Goal: Navigation & Orientation: Find specific page/section

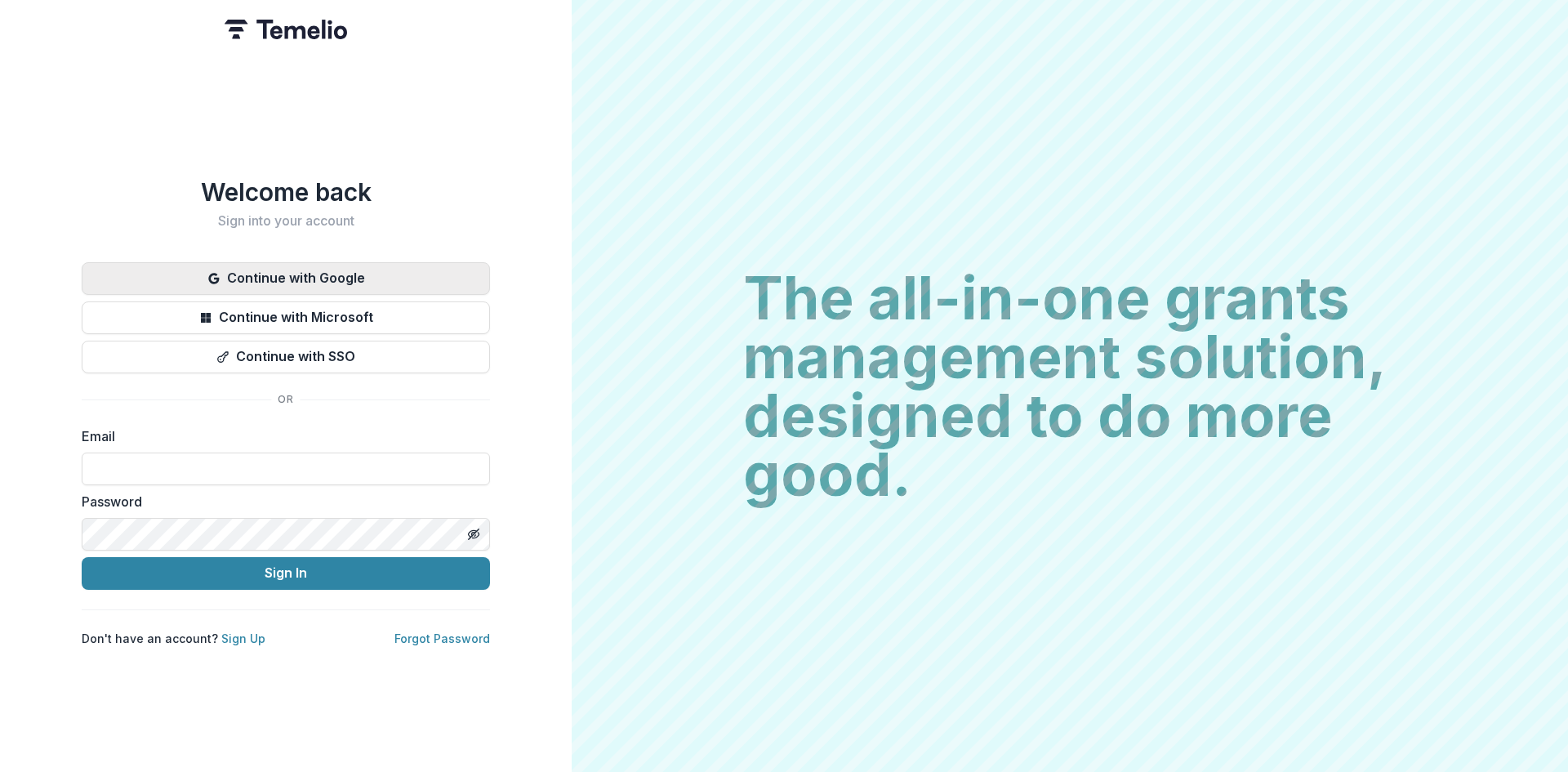
click at [328, 262] on button "Continue with Google" at bounding box center [285, 278] width 408 height 33
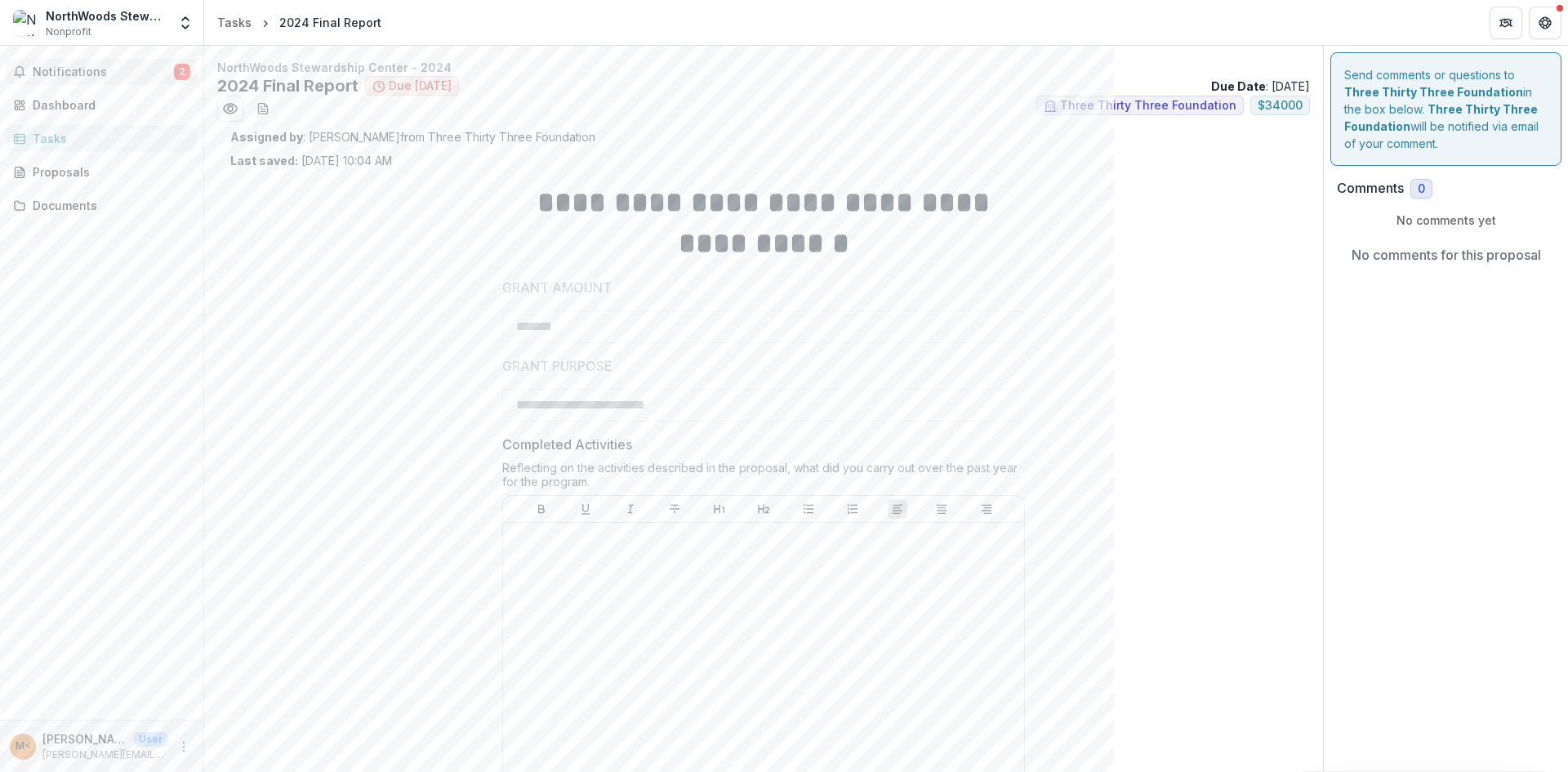
click at [80, 69] on span "Notifications" at bounding box center [103, 72] width 141 height 14
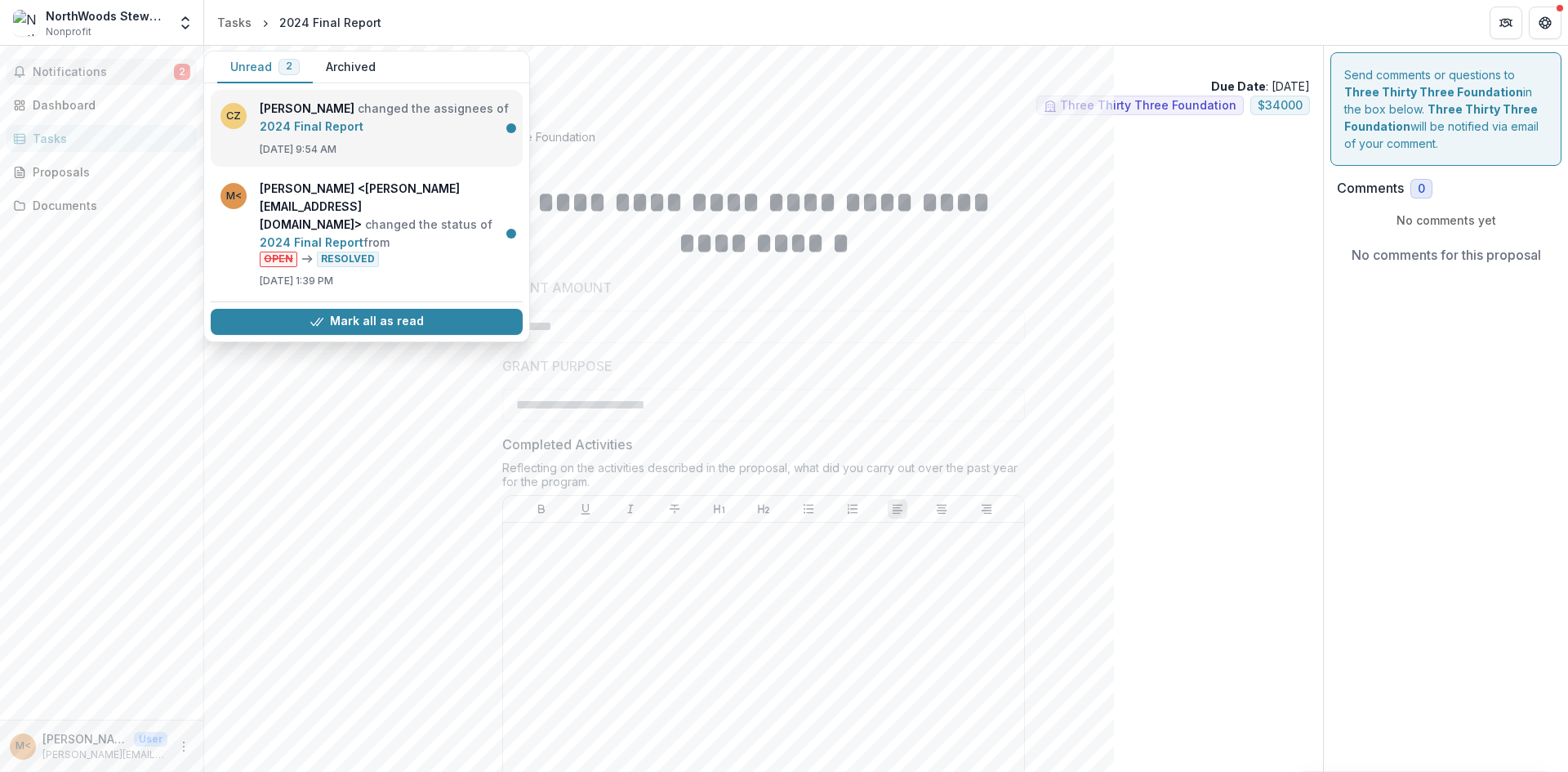
click at [363, 119] on link "2024 Final Report" at bounding box center [311, 126] width 104 height 14
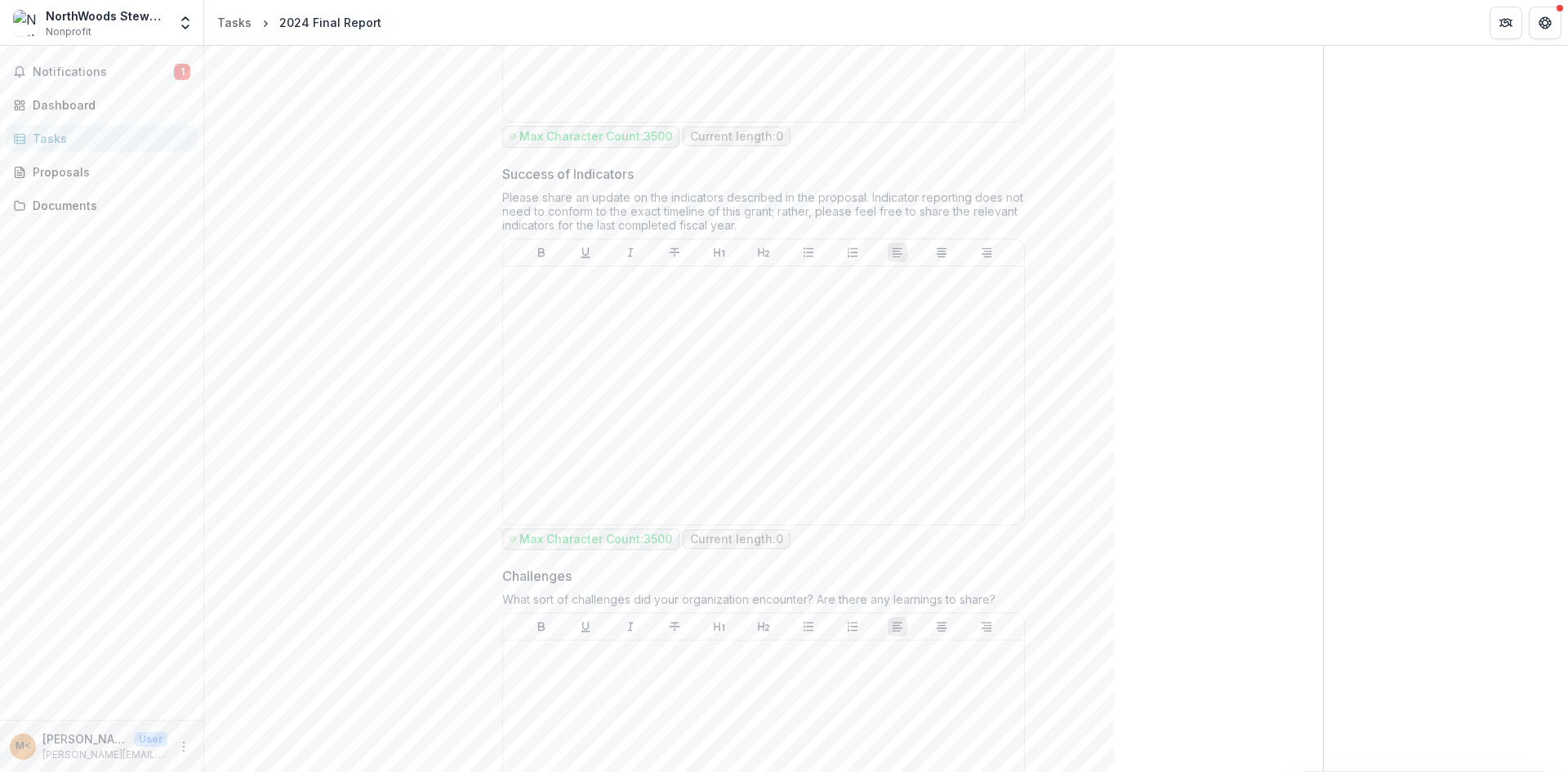
scroll to position [493, 0]
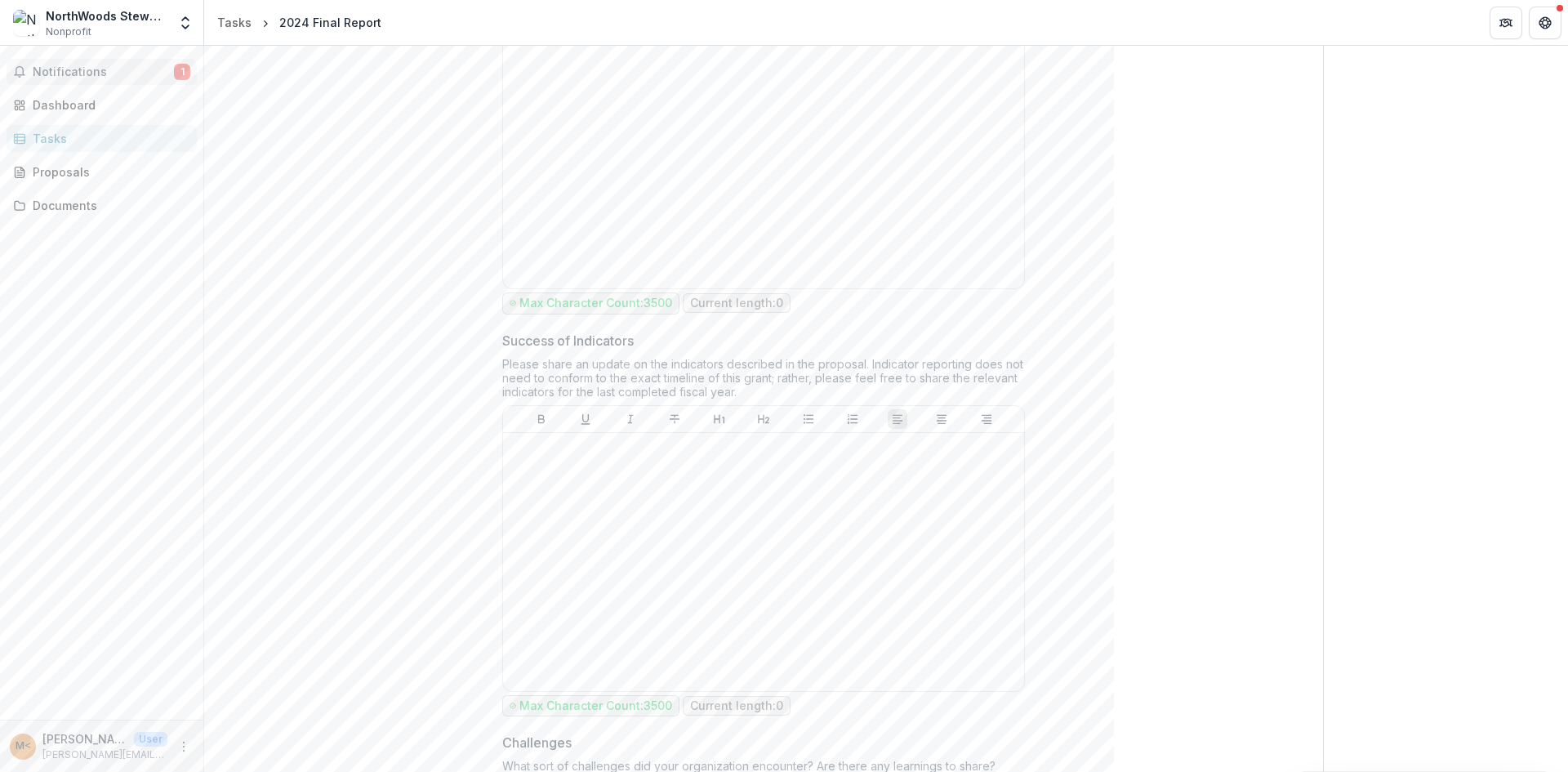
click at [97, 75] on span "Notifications" at bounding box center [103, 72] width 141 height 14
click at [75, 104] on div "Dashboard" at bounding box center [108, 105] width 151 height 17
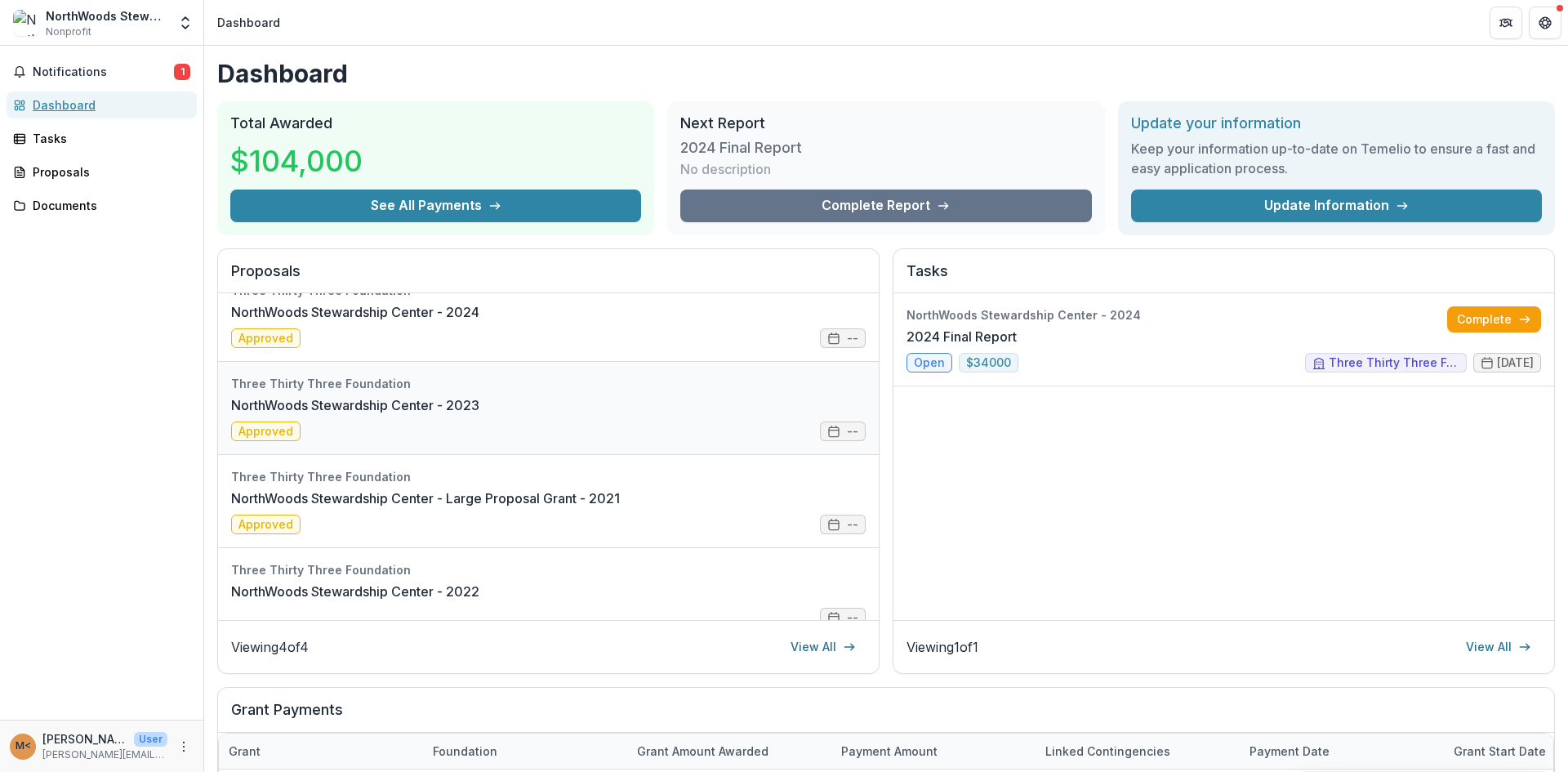
scroll to position [45, 0]
